Goal: Transaction & Acquisition: Purchase product/service

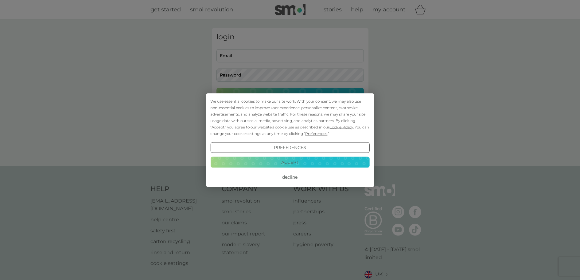
type input "[EMAIL_ADDRESS][DOMAIN_NAME]"
click at [305, 161] on button "Accept" at bounding box center [289, 162] width 159 height 11
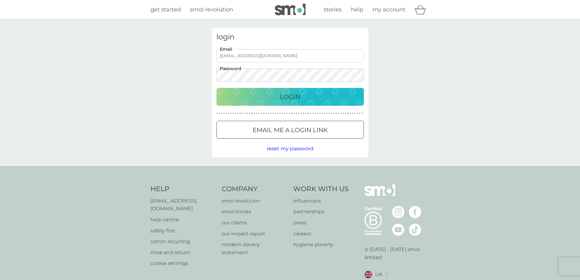
click at [294, 97] on p "Login" at bounding box center [290, 97] width 20 height 10
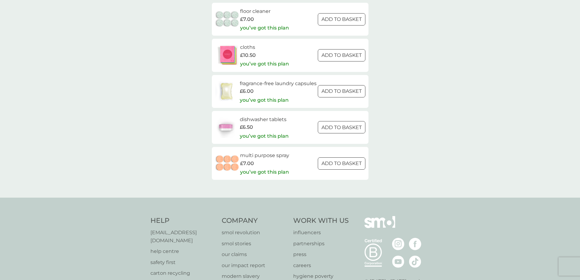
scroll to position [798, 0]
